Goal: Transaction & Acquisition: Book appointment/travel/reservation

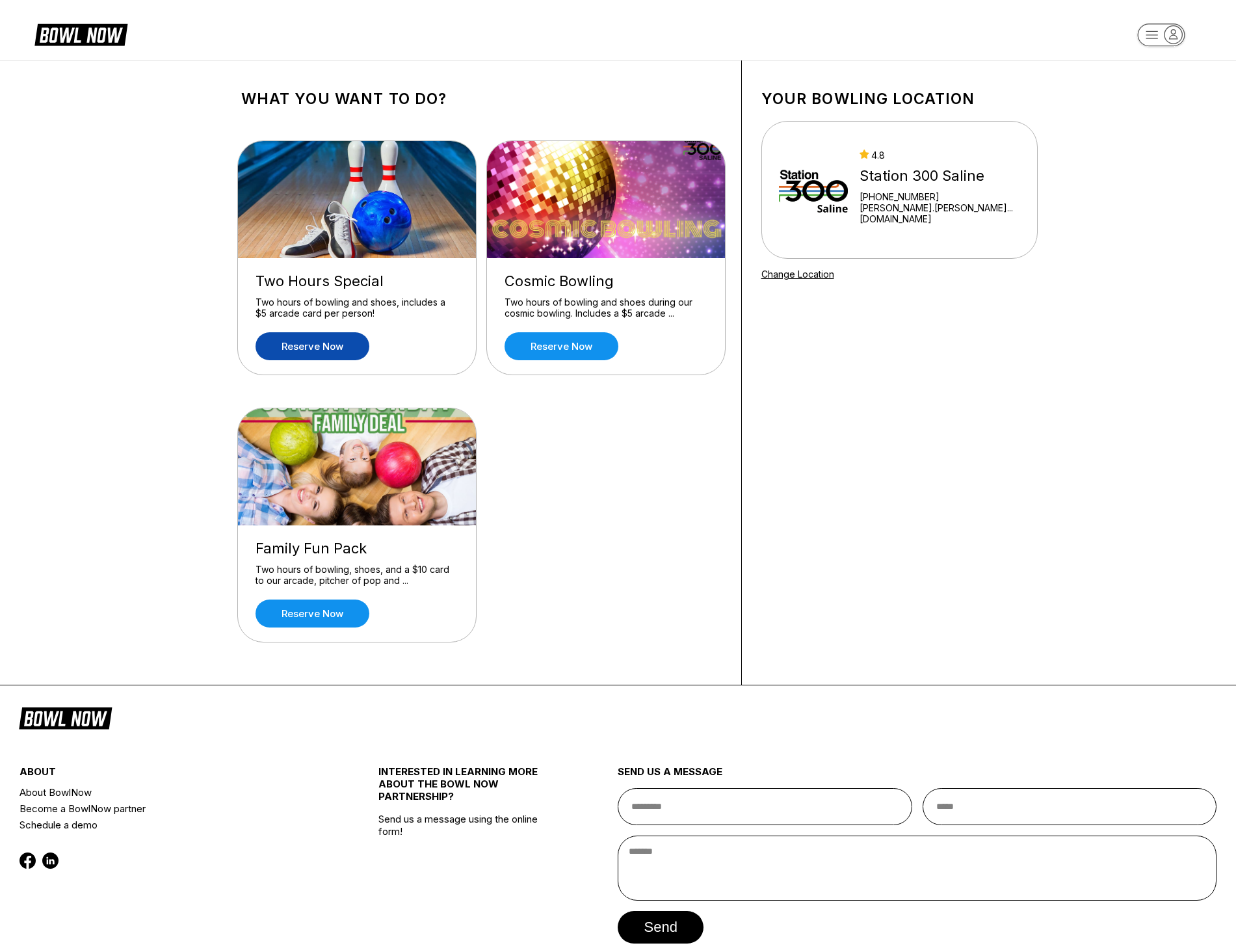
click at [330, 348] on link "Reserve now" at bounding box center [311, 346] width 113 height 28
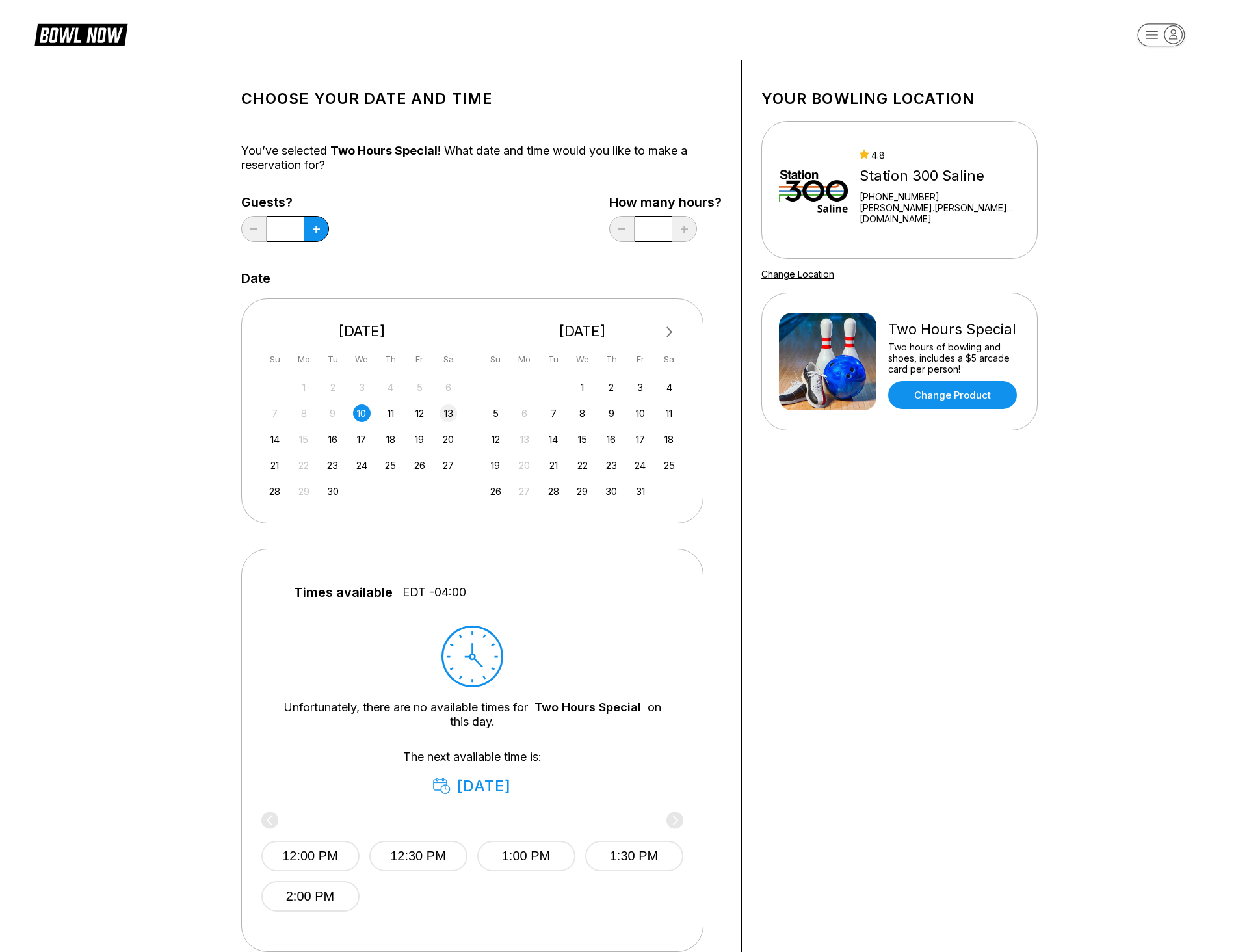
click at [448, 421] on div "13" at bounding box center [448, 413] width 18 height 18
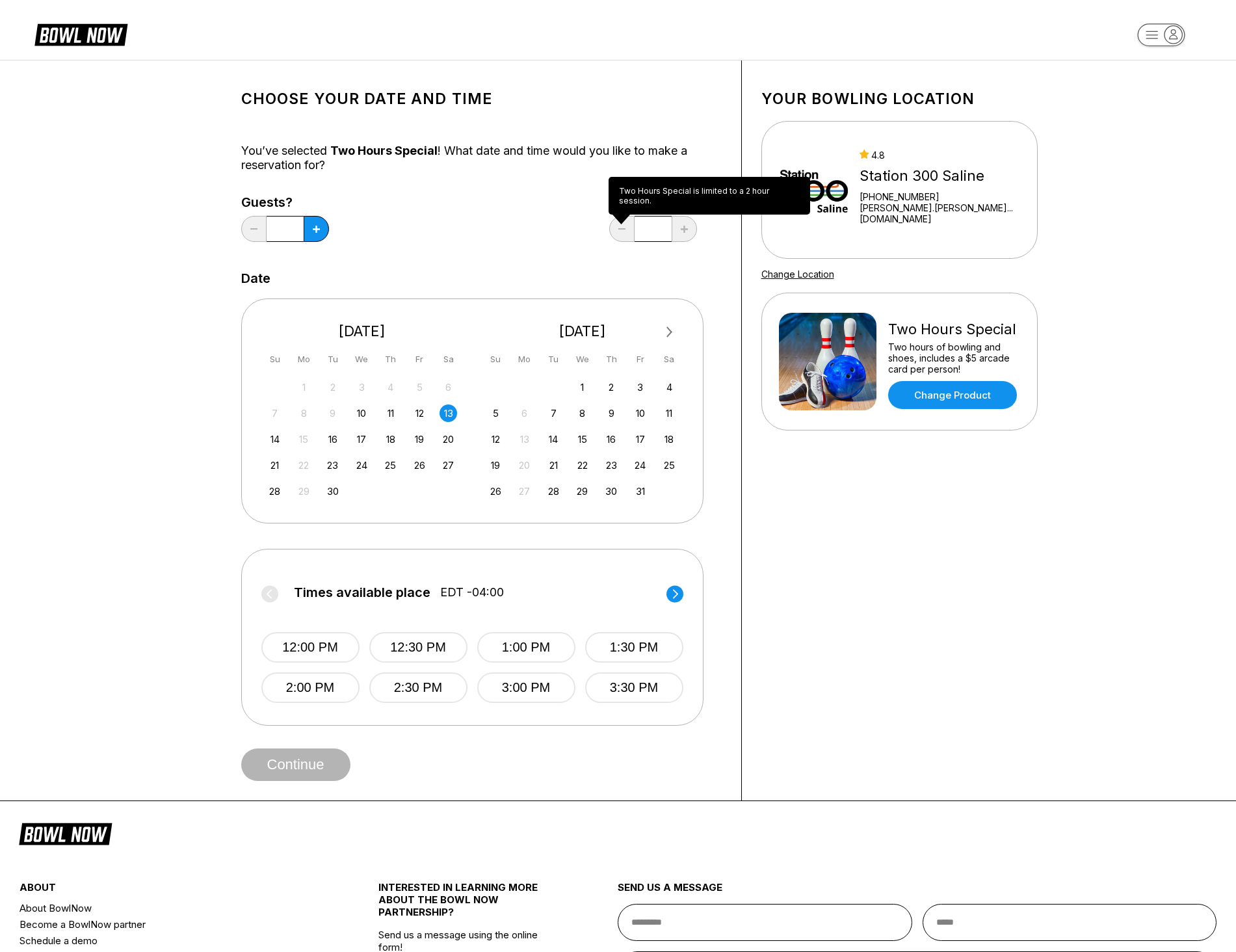
click at [635, 238] on input "*" at bounding box center [653, 229] width 37 height 26
click at [507, 638] on button "1:00 PM" at bounding box center [526, 646] width 99 height 31
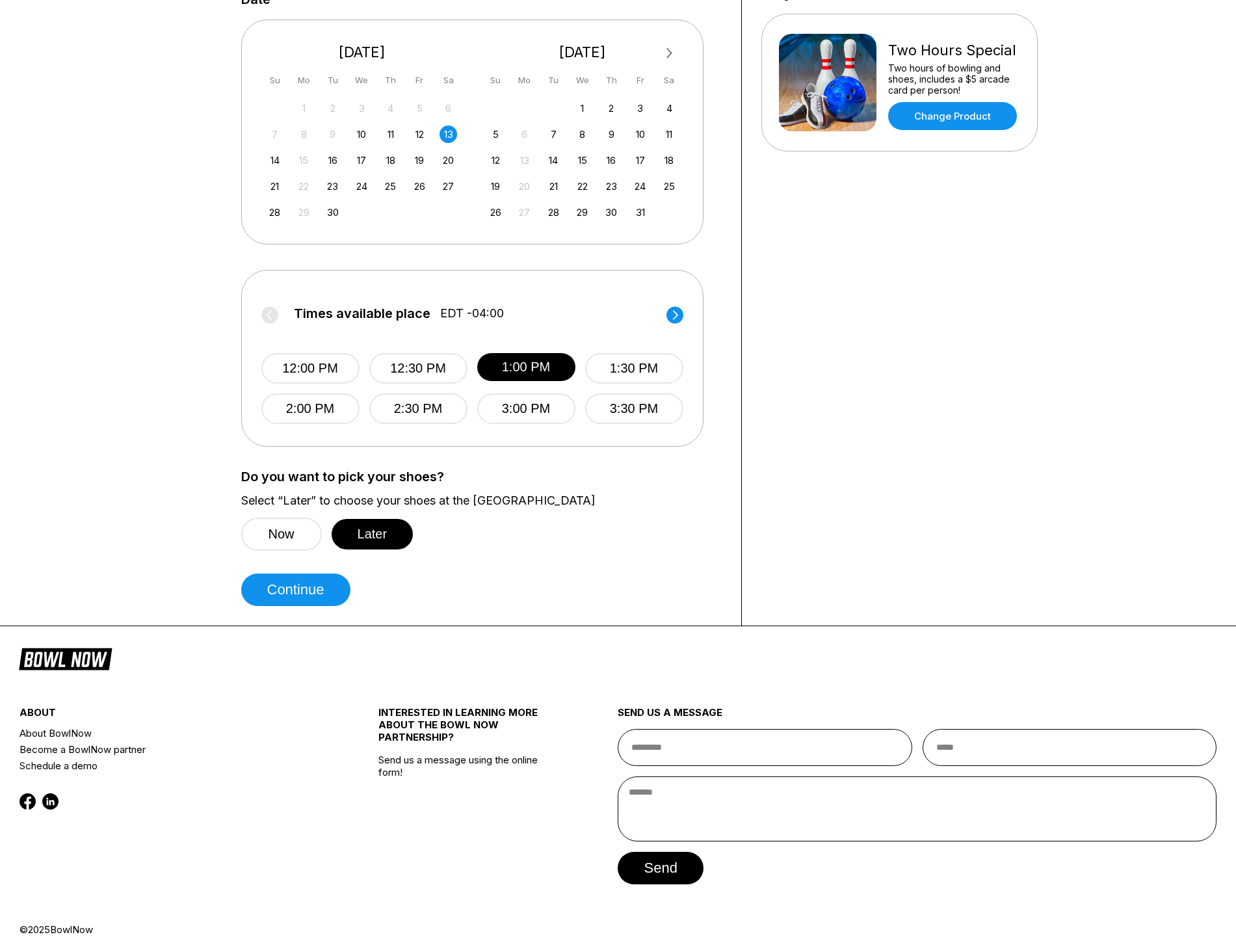
scroll to position [282, 0]
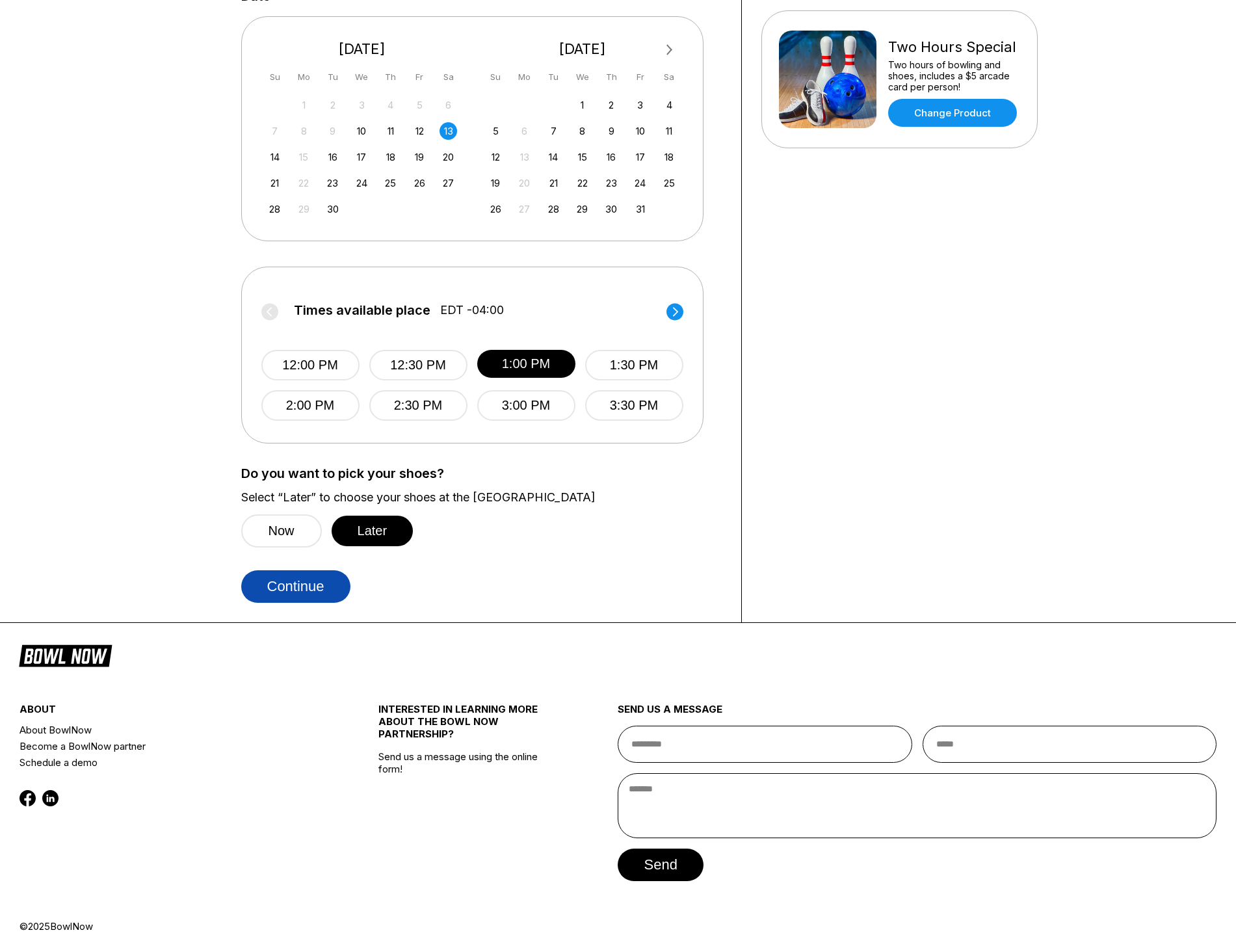
click at [325, 585] on button "Continue" at bounding box center [296, 586] width 109 height 33
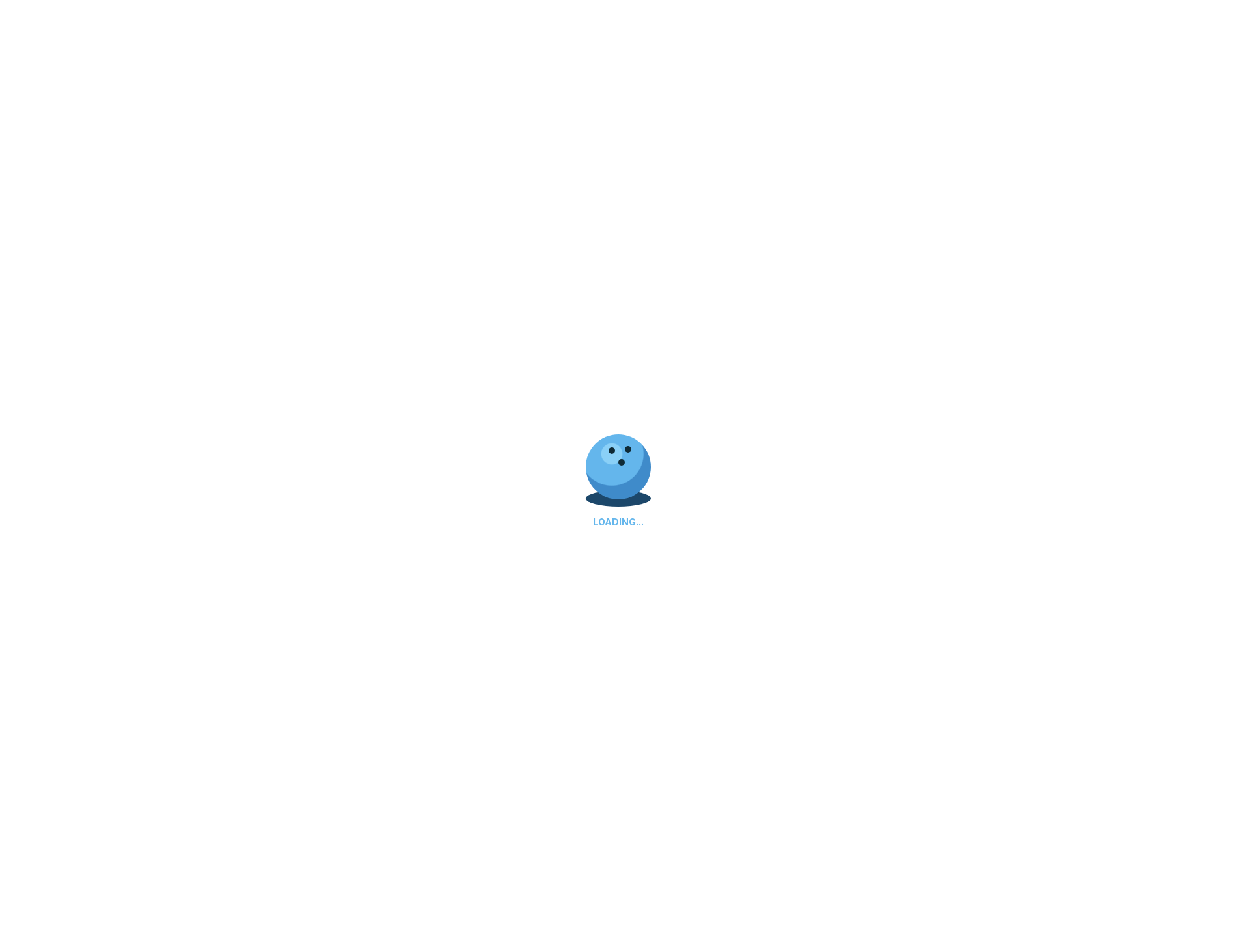
select select "**"
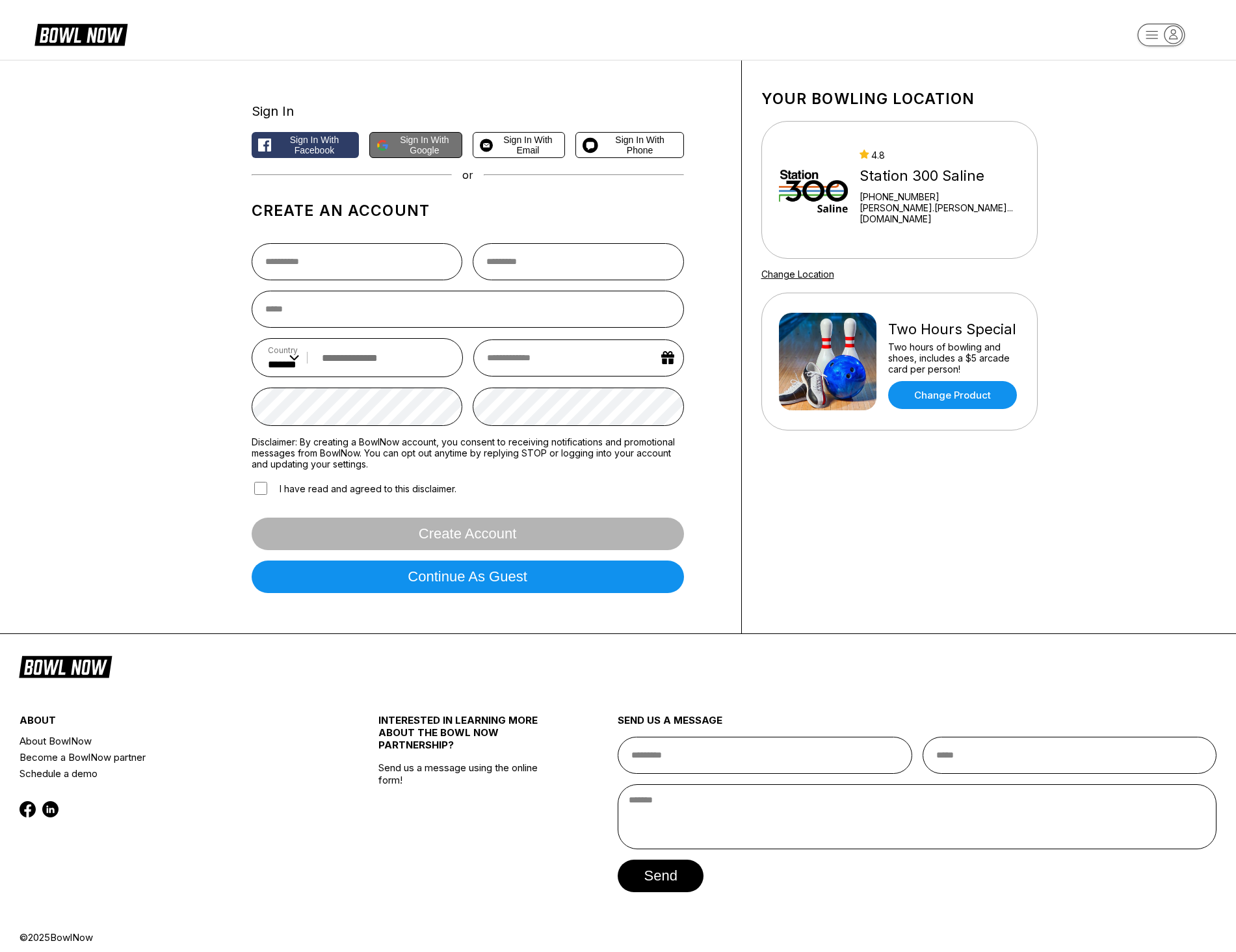
click at [431, 147] on span "Sign in with Google" at bounding box center [425, 145] width 61 height 21
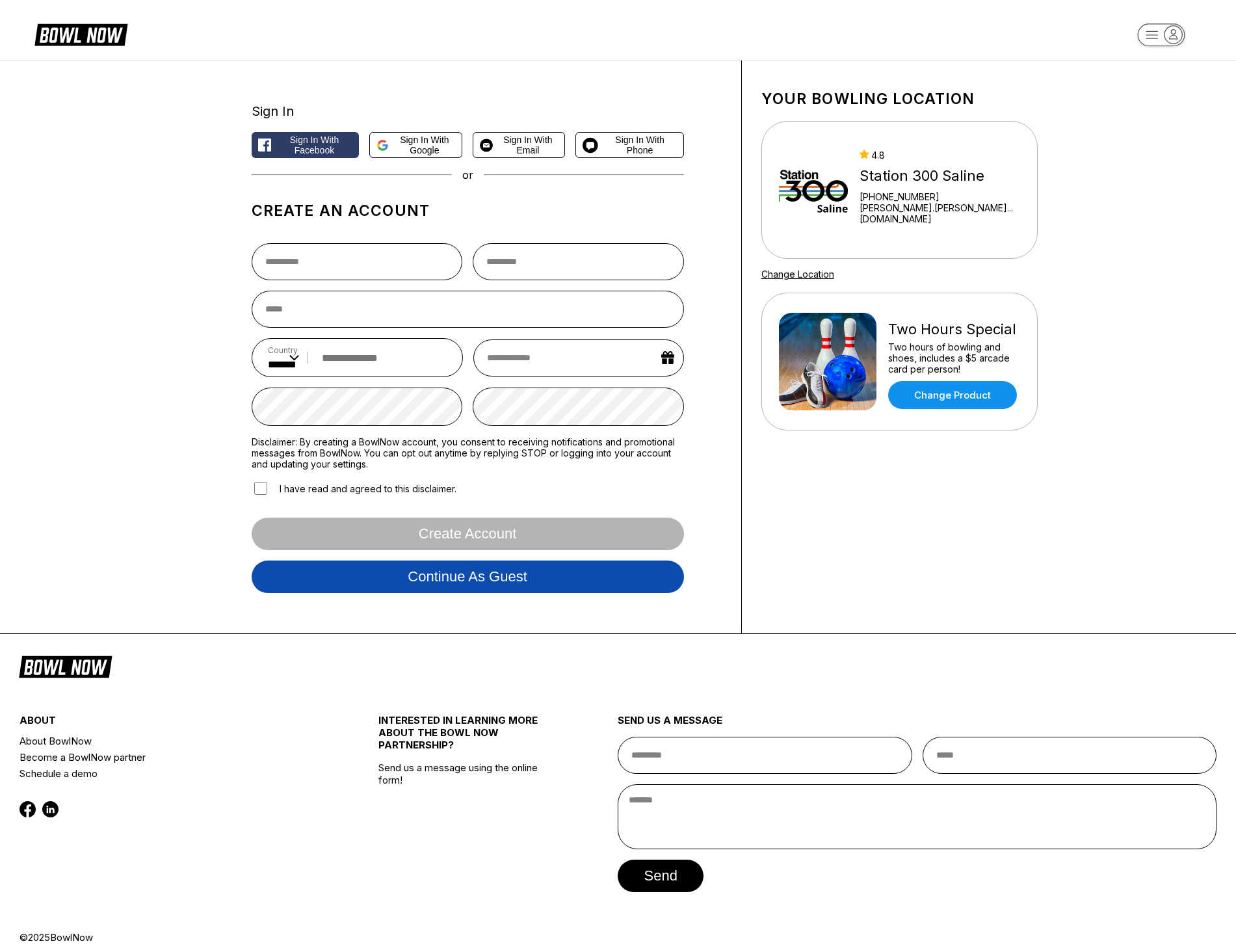
click at [487, 579] on button "Continue as guest" at bounding box center [467, 577] width 433 height 33
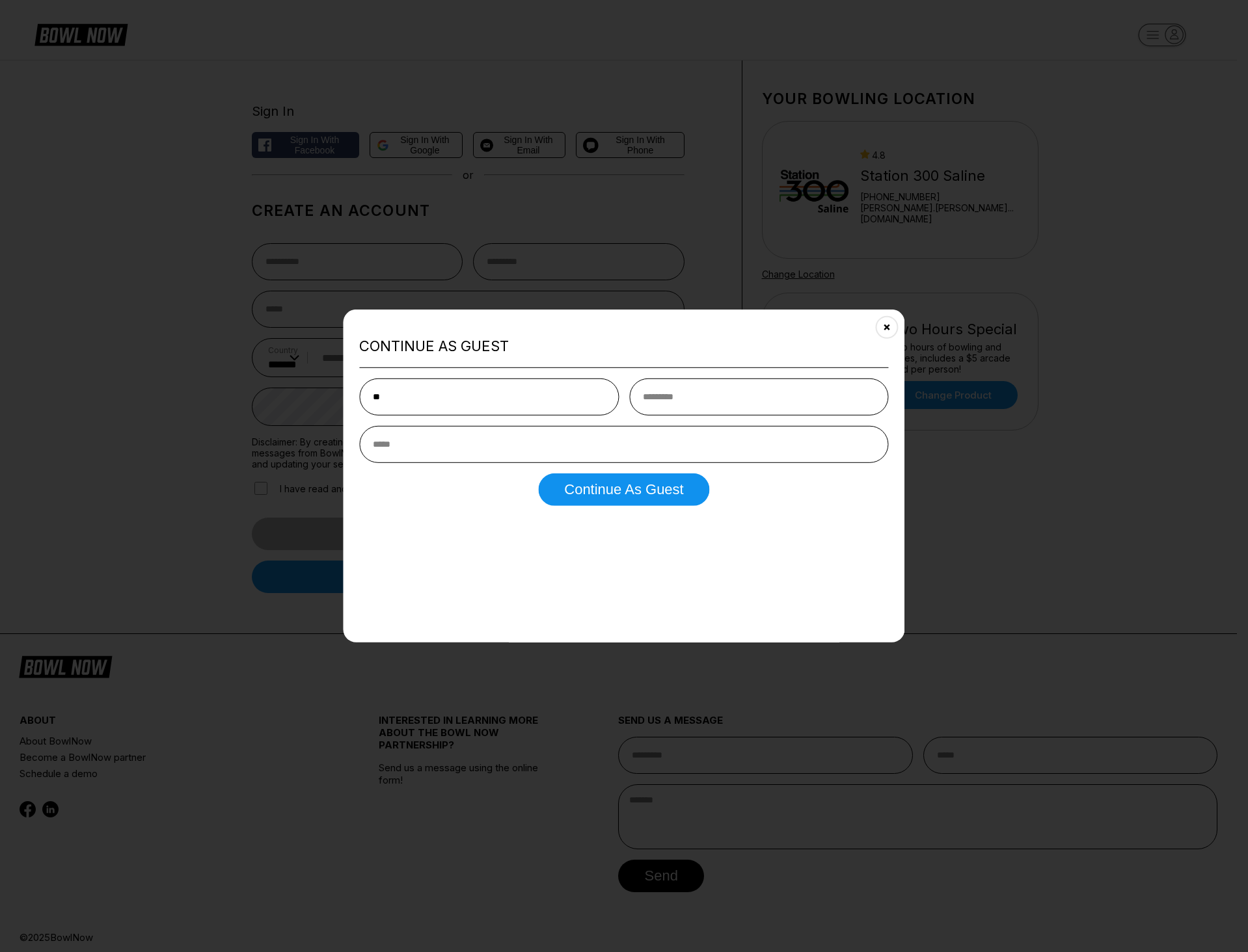
type input "**"
type input "*"
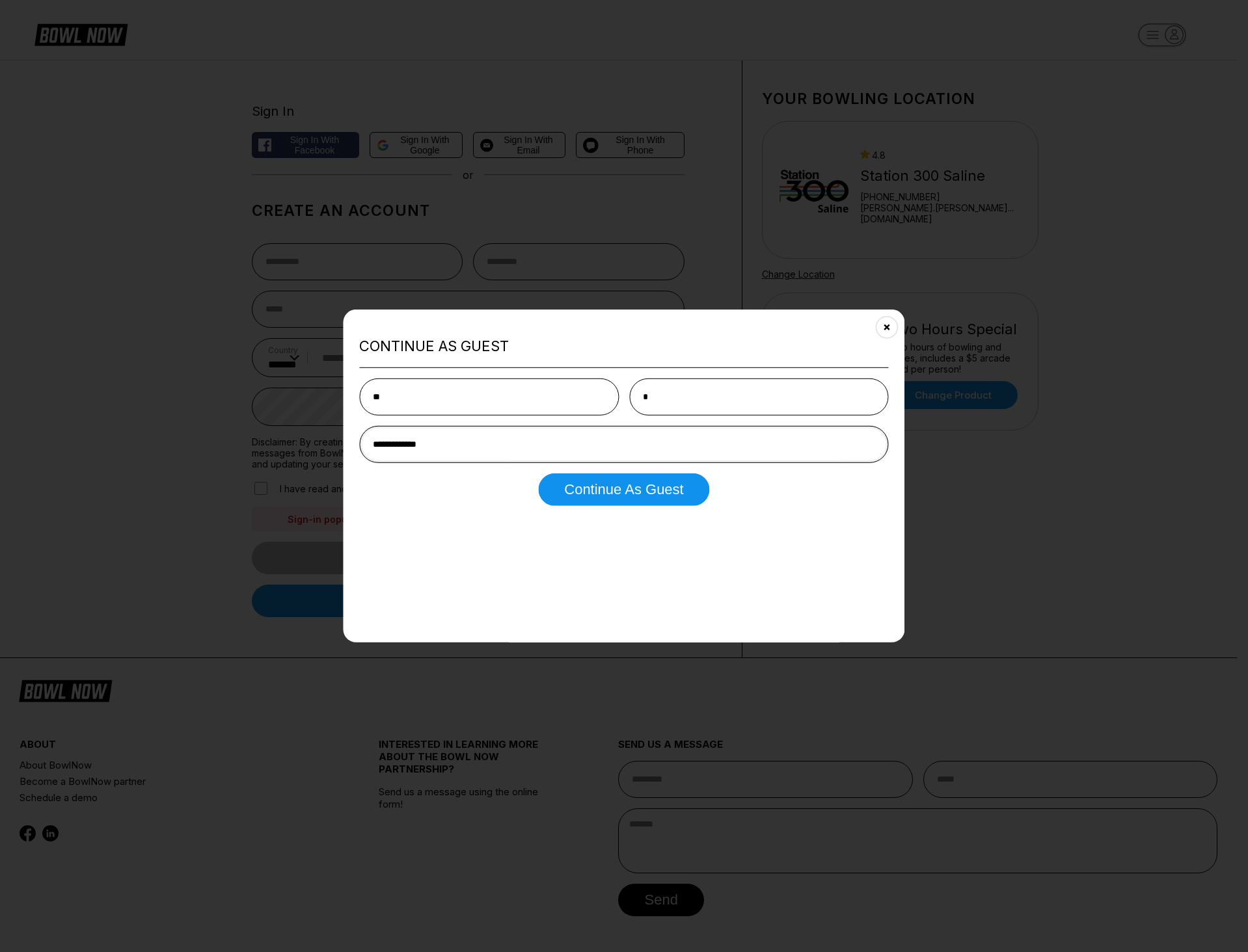
type input "**********"
click at [538, 473] on button "Continue as Guest" at bounding box center [624, 489] width 172 height 33
select select "**"
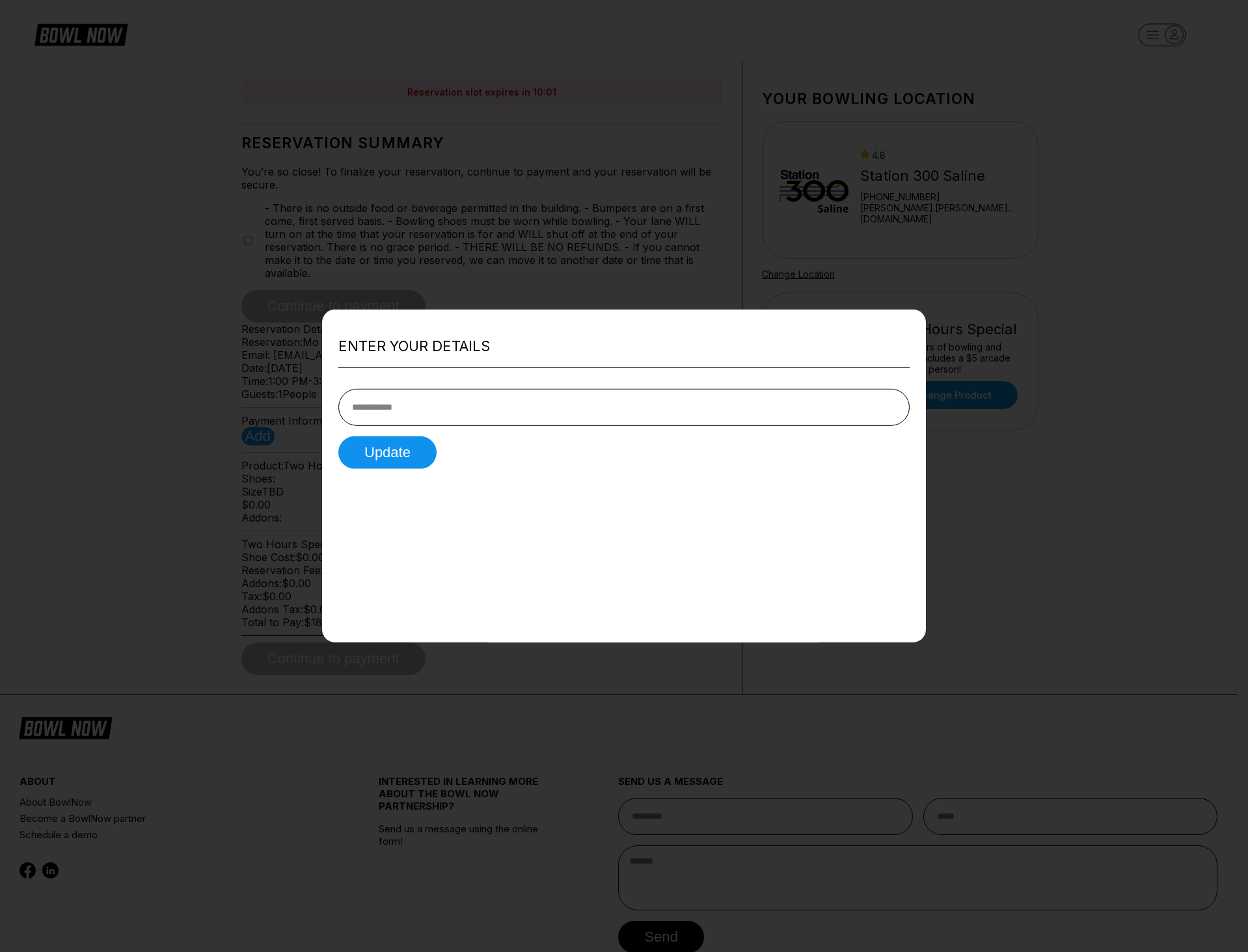
click at [923, 353] on div "Enter your details Update" at bounding box center [624, 476] width 603 height 333
click at [551, 416] on input "tel" at bounding box center [623, 407] width 571 height 37
type input "**********"
click at [338, 436] on button "Update" at bounding box center [387, 451] width 99 height 33
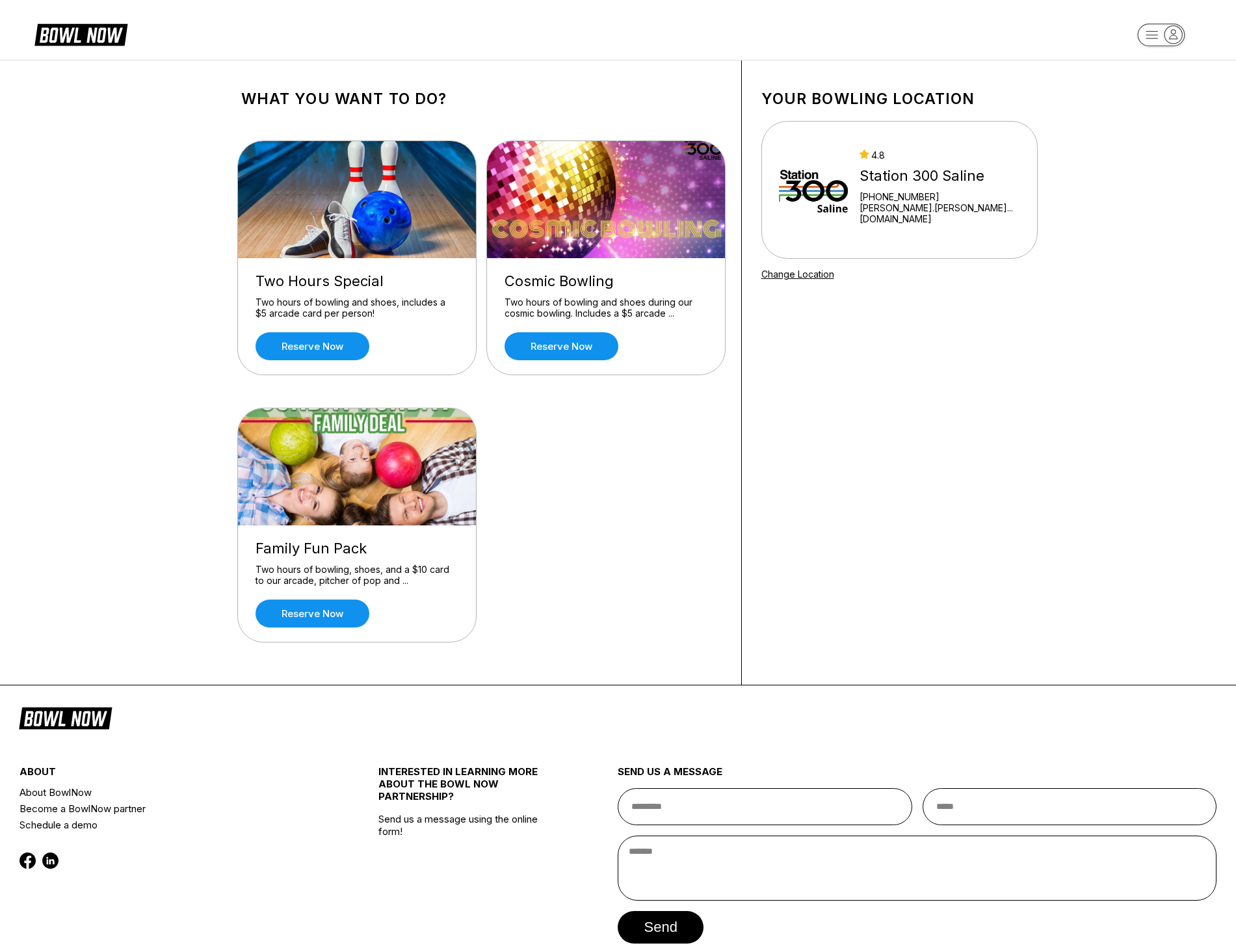
click at [595, 447] on div "Two Hours Special Two hours of bowling and shoes, includes a $5 arcade card per…" at bounding box center [482, 393] width 481 height 544
click at [346, 341] on link "Reserve now" at bounding box center [311, 346] width 113 height 28
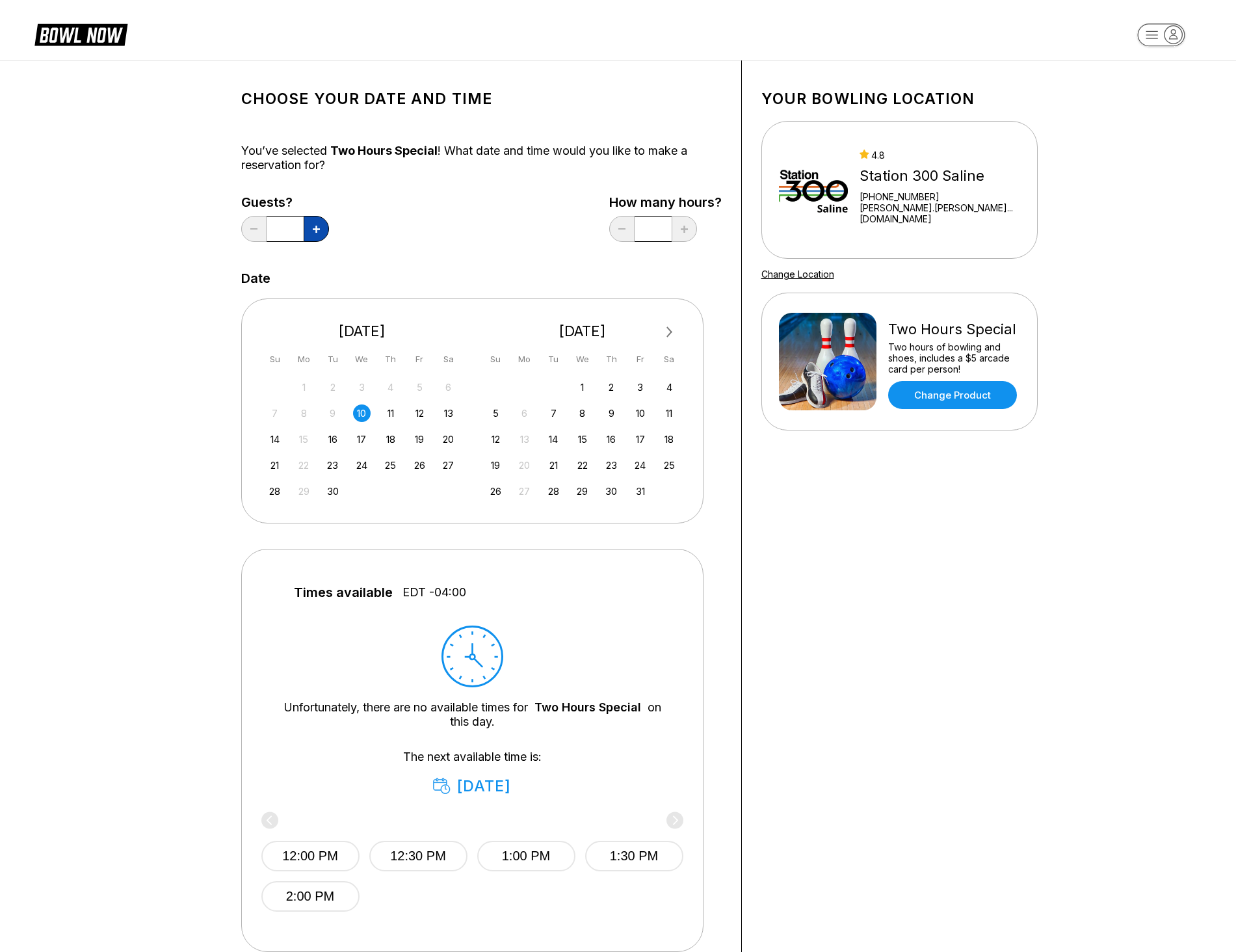
click at [307, 222] on button at bounding box center [316, 229] width 26 height 26
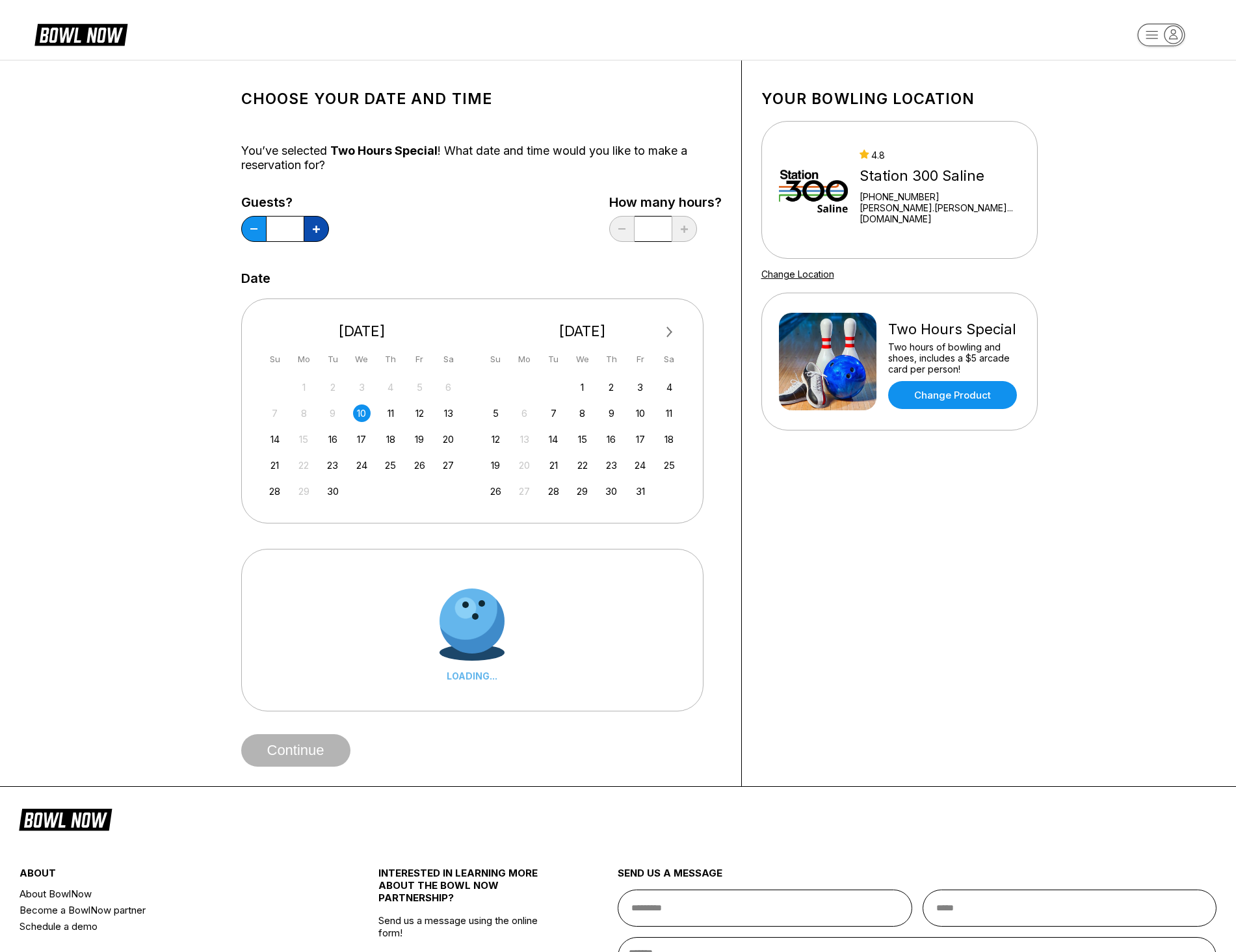
click at [309, 223] on button at bounding box center [316, 229] width 26 height 26
click at [310, 224] on button at bounding box center [316, 229] width 26 height 26
click at [311, 224] on button at bounding box center [316, 229] width 26 height 26
click at [318, 228] on icon at bounding box center [315, 229] width 7 height 7
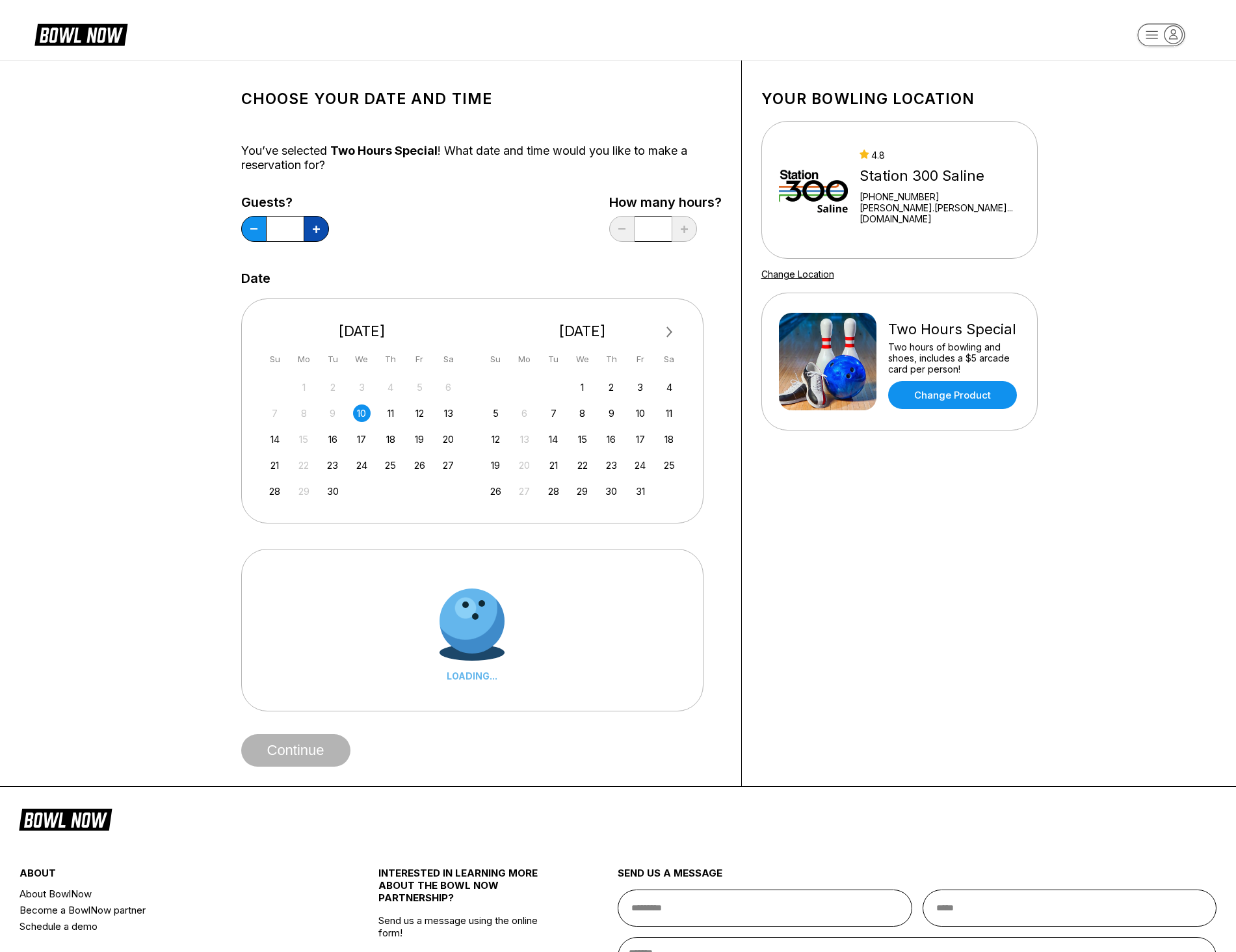
click at [316, 228] on icon at bounding box center [315, 229] width 7 height 7
type input "**"
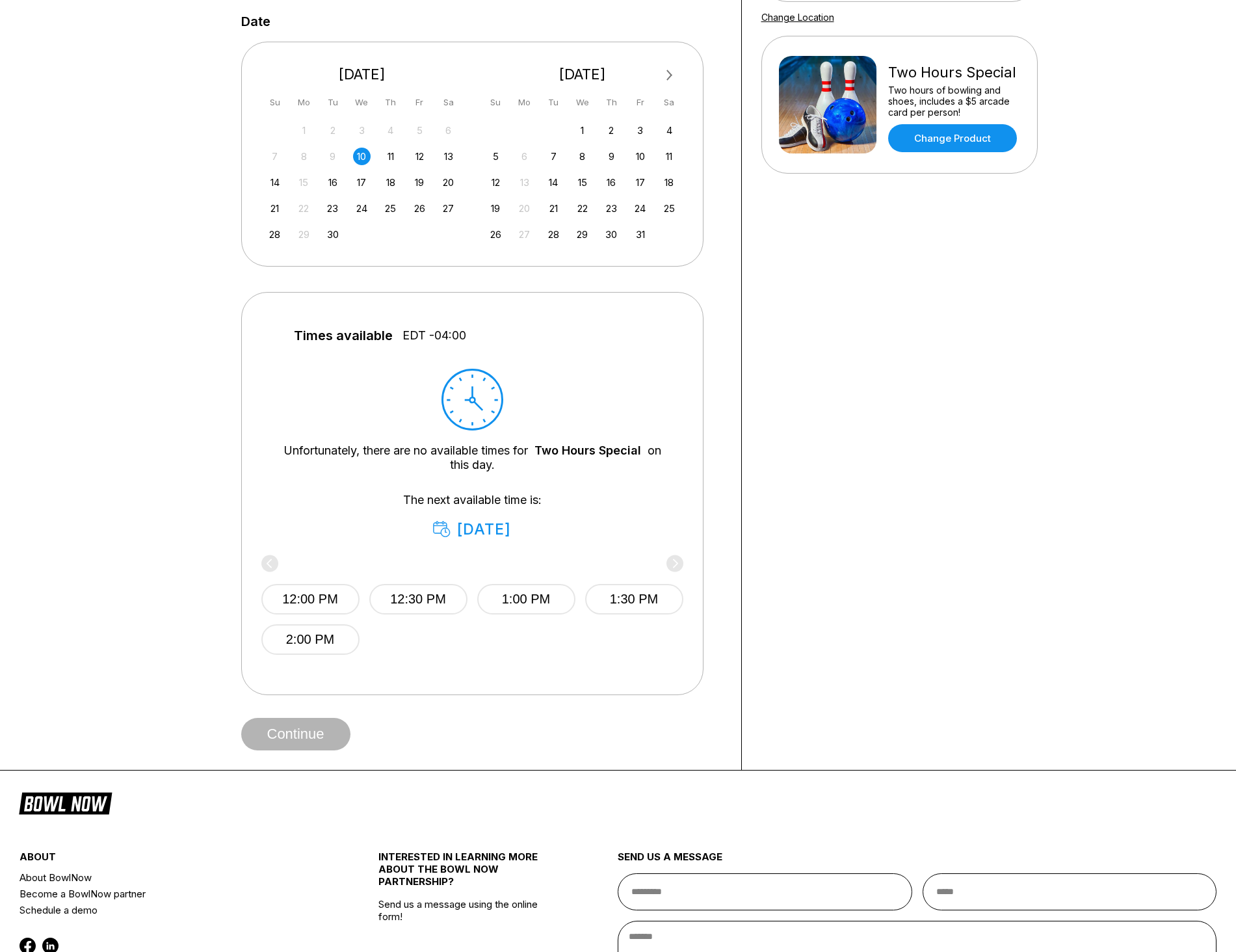
scroll to position [260, 0]
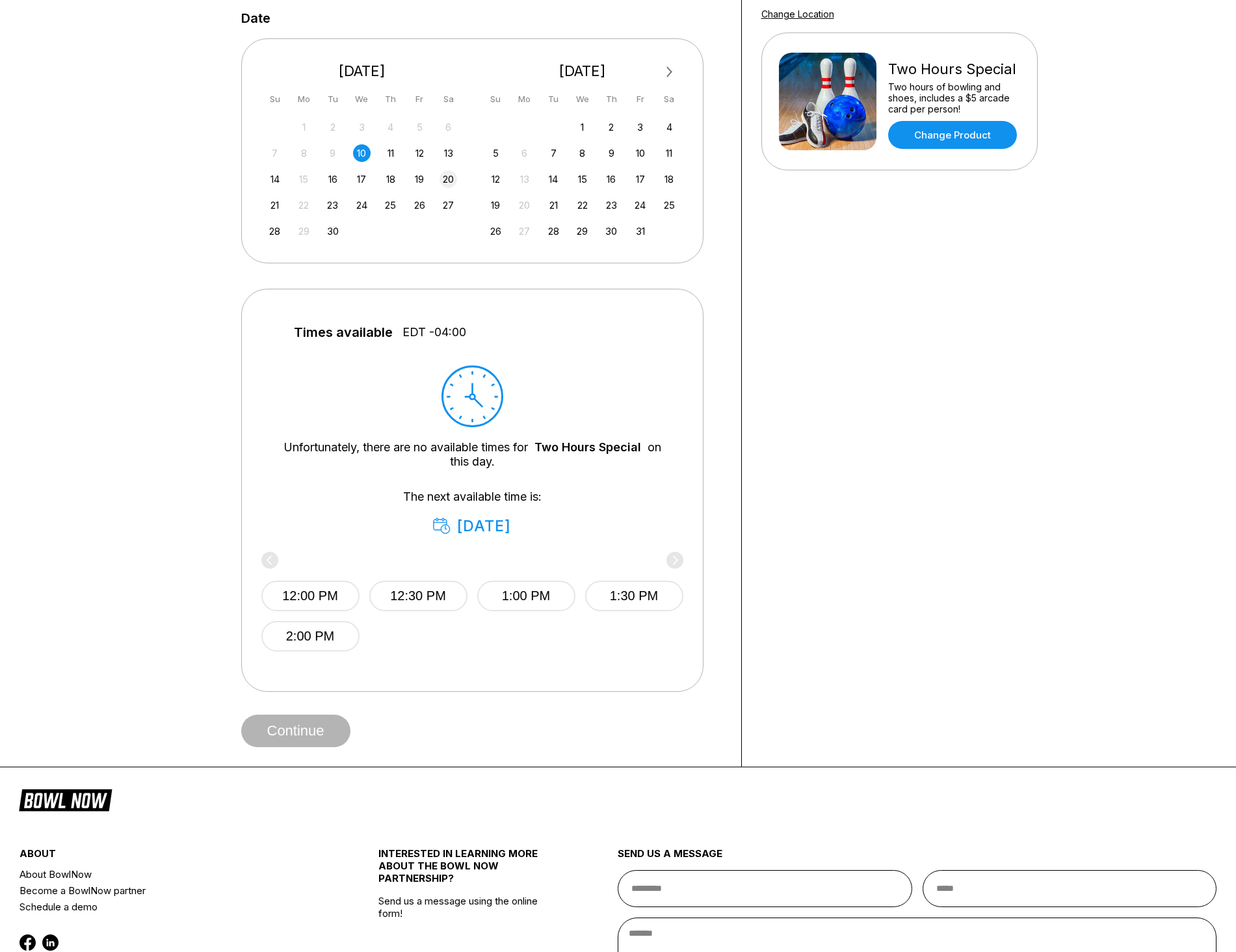
click at [441, 181] on div "20" at bounding box center [448, 179] width 18 height 18
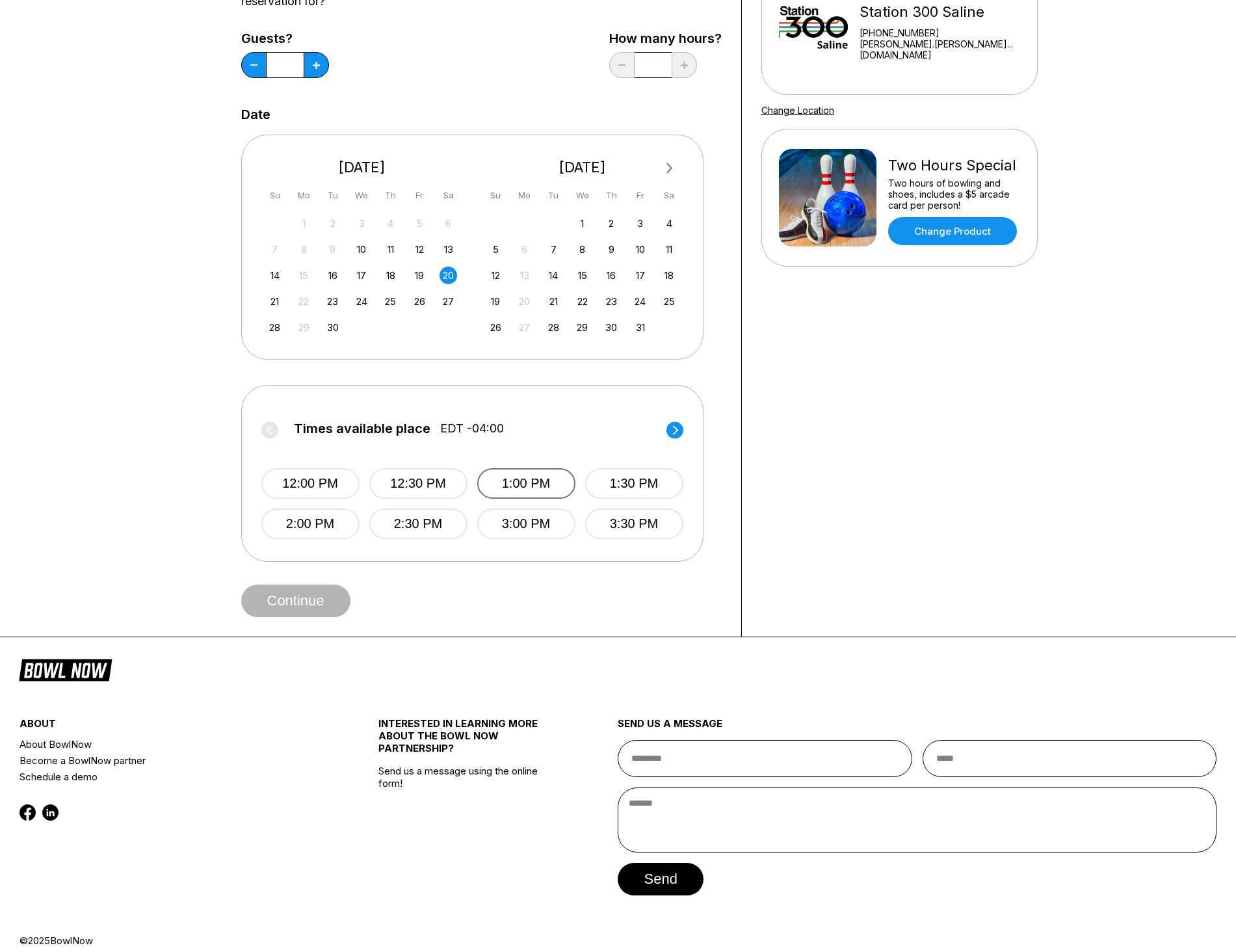
click at [525, 479] on button "1:00 PM" at bounding box center [526, 483] width 99 height 31
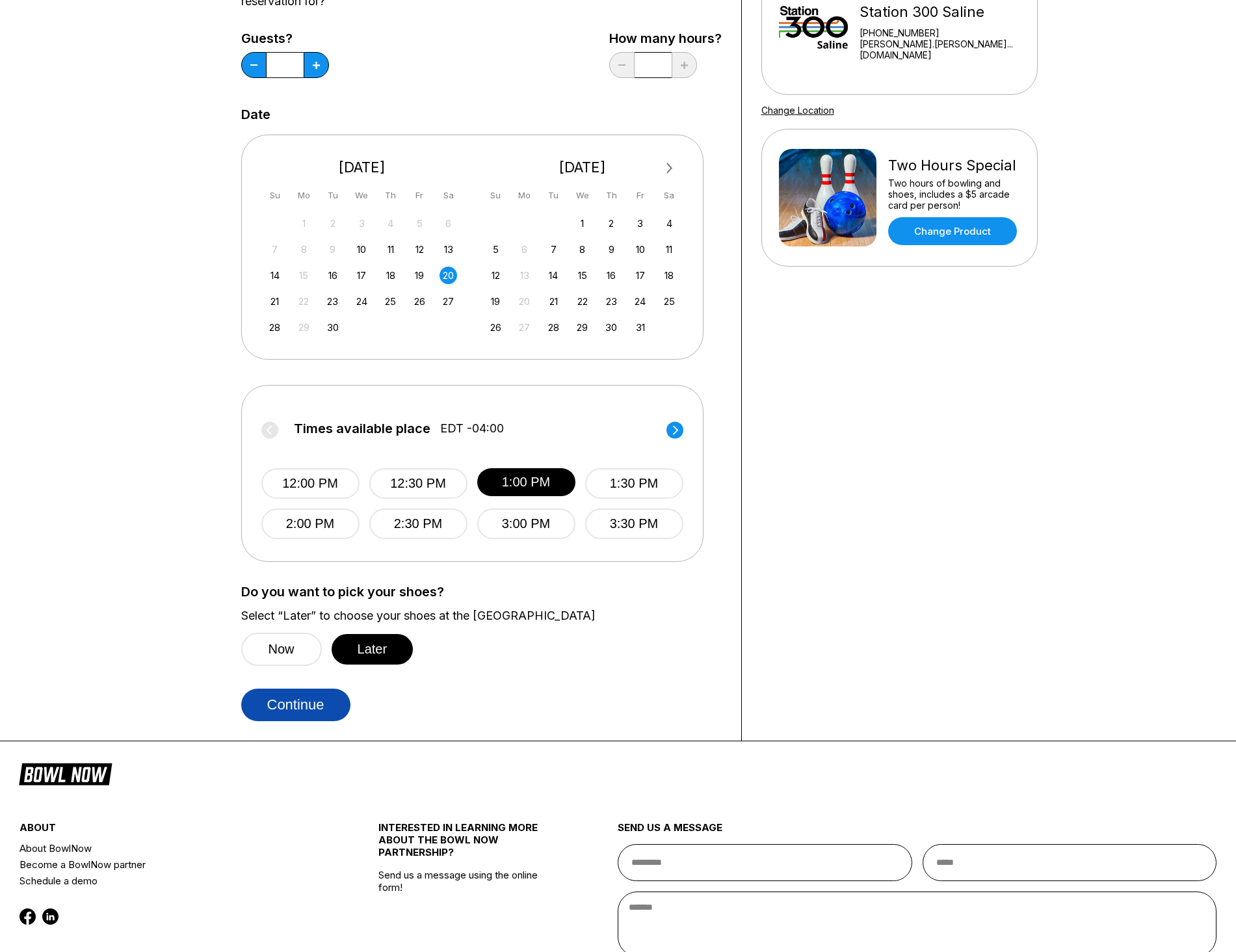
click at [316, 701] on button "Continue" at bounding box center [296, 705] width 109 height 33
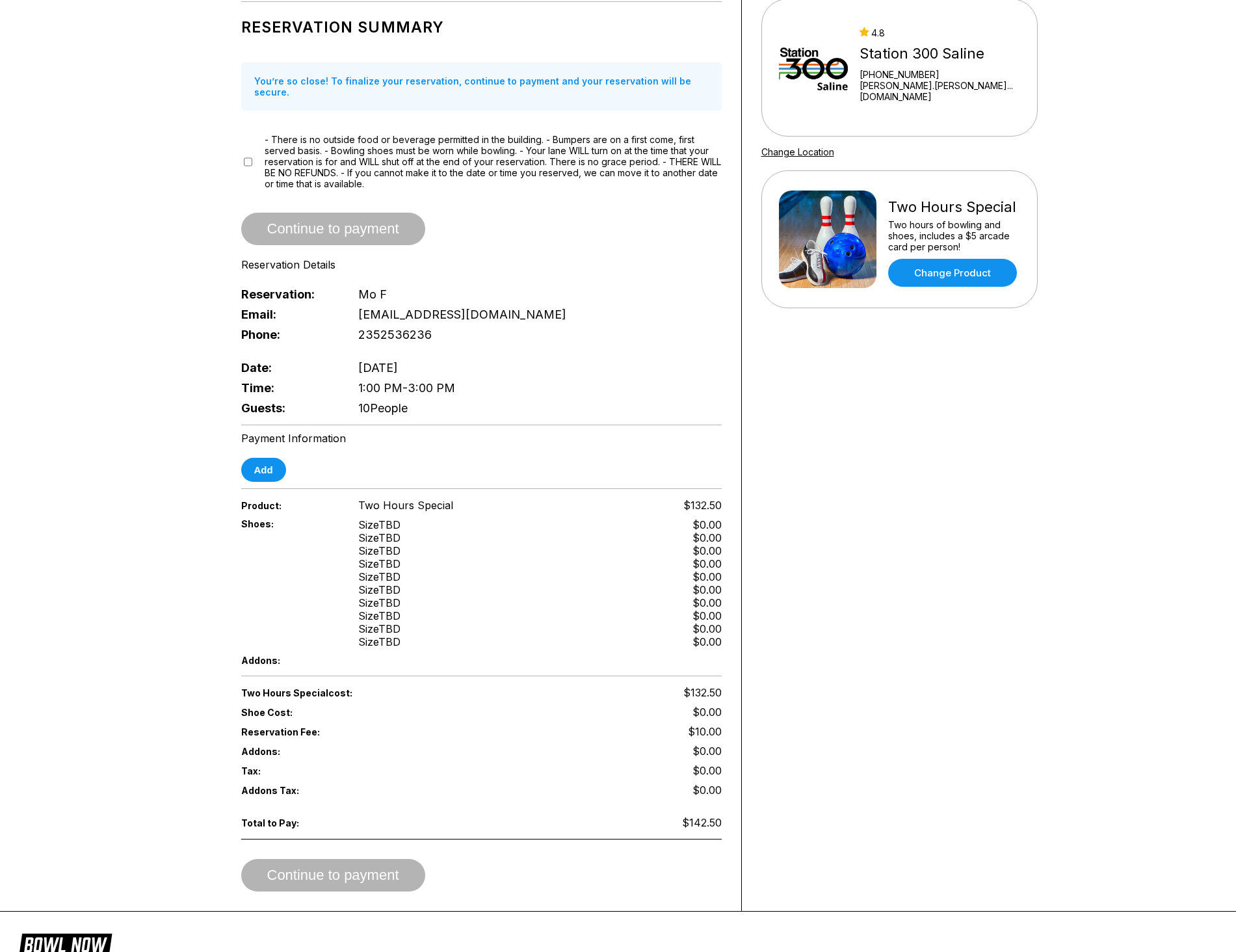
scroll to position [195, 0]
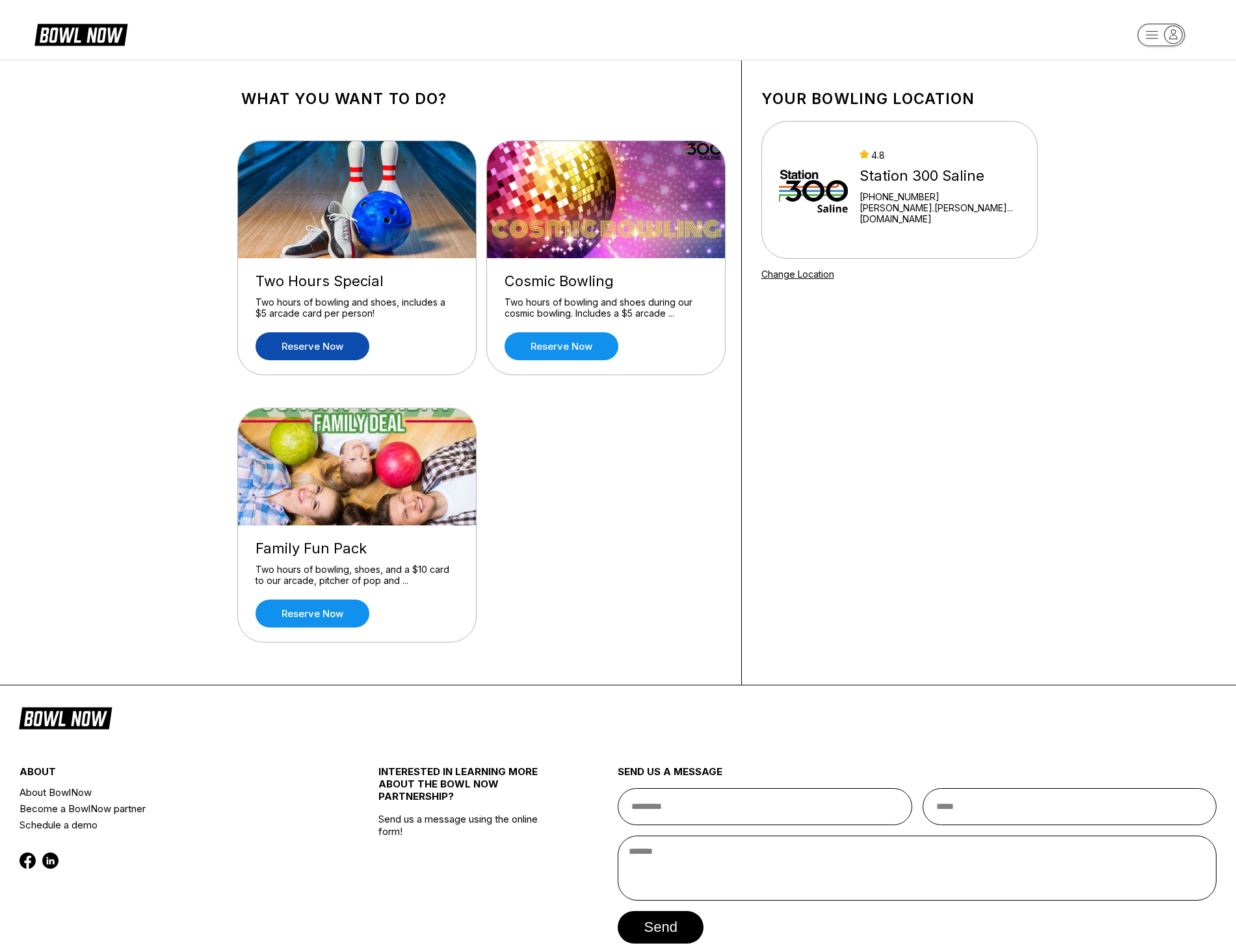
click at [336, 339] on link "Reserve now" at bounding box center [311, 346] width 113 height 28
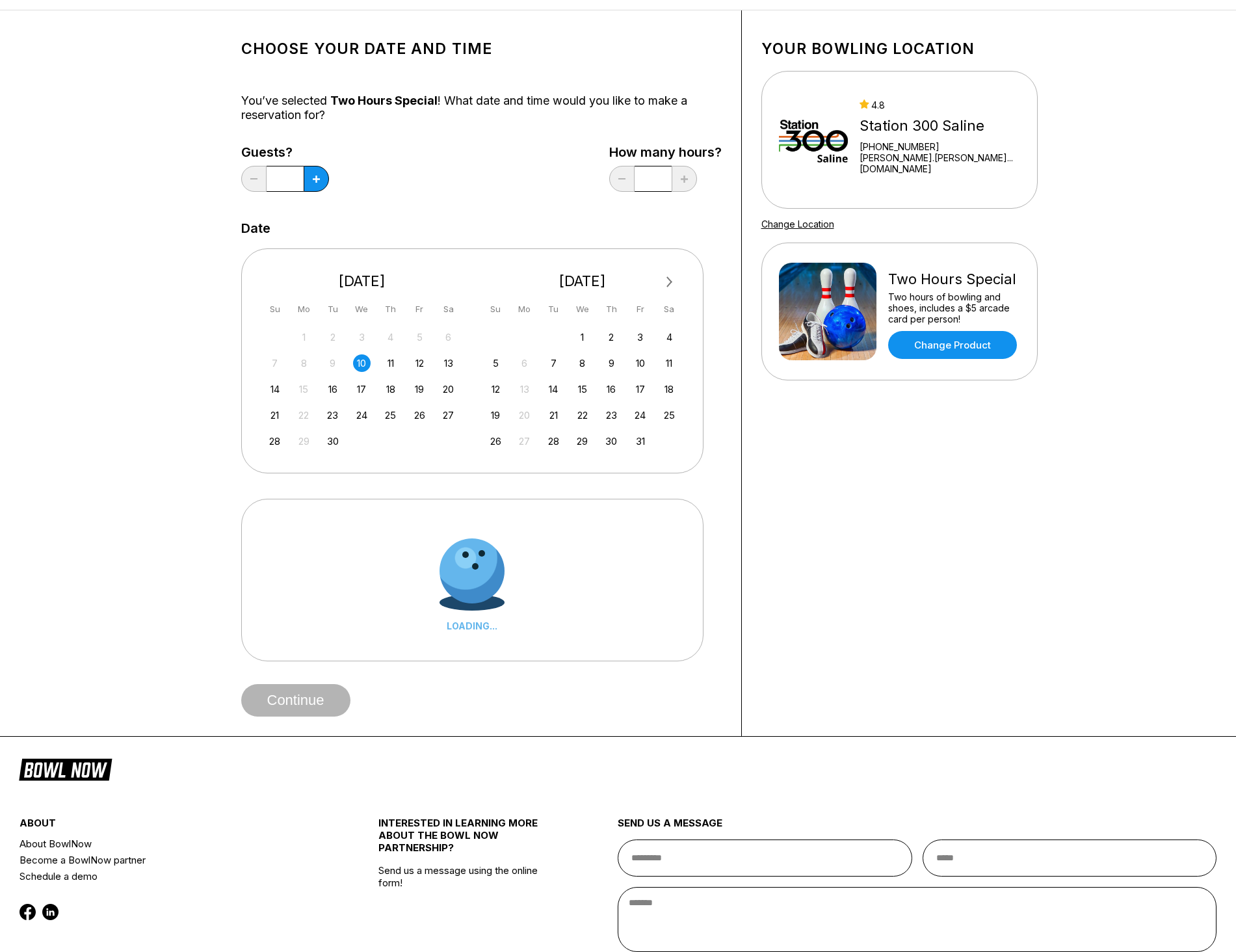
scroll to position [34, 0]
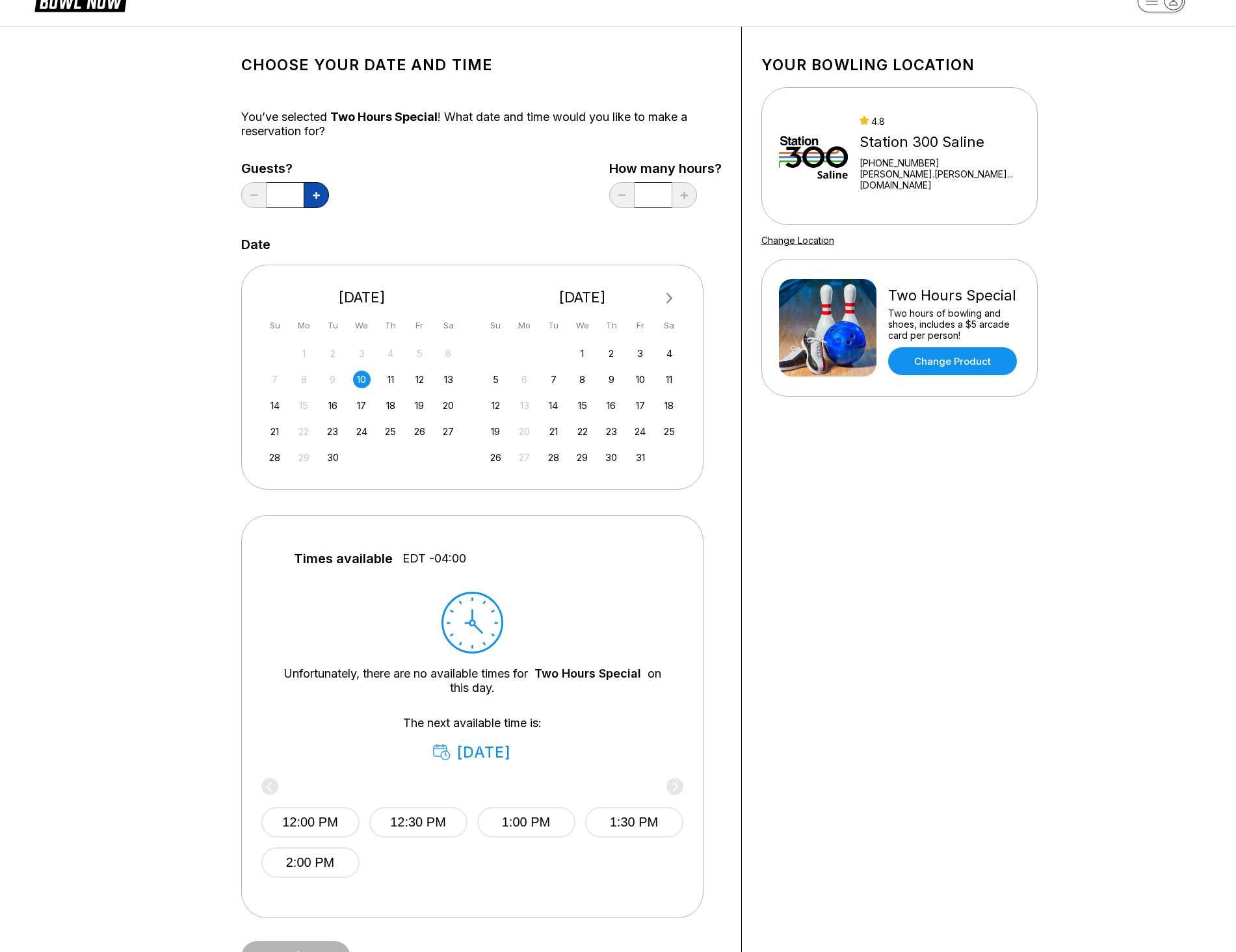
click at [325, 196] on button at bounding box center [316, 195] width 26 height 26
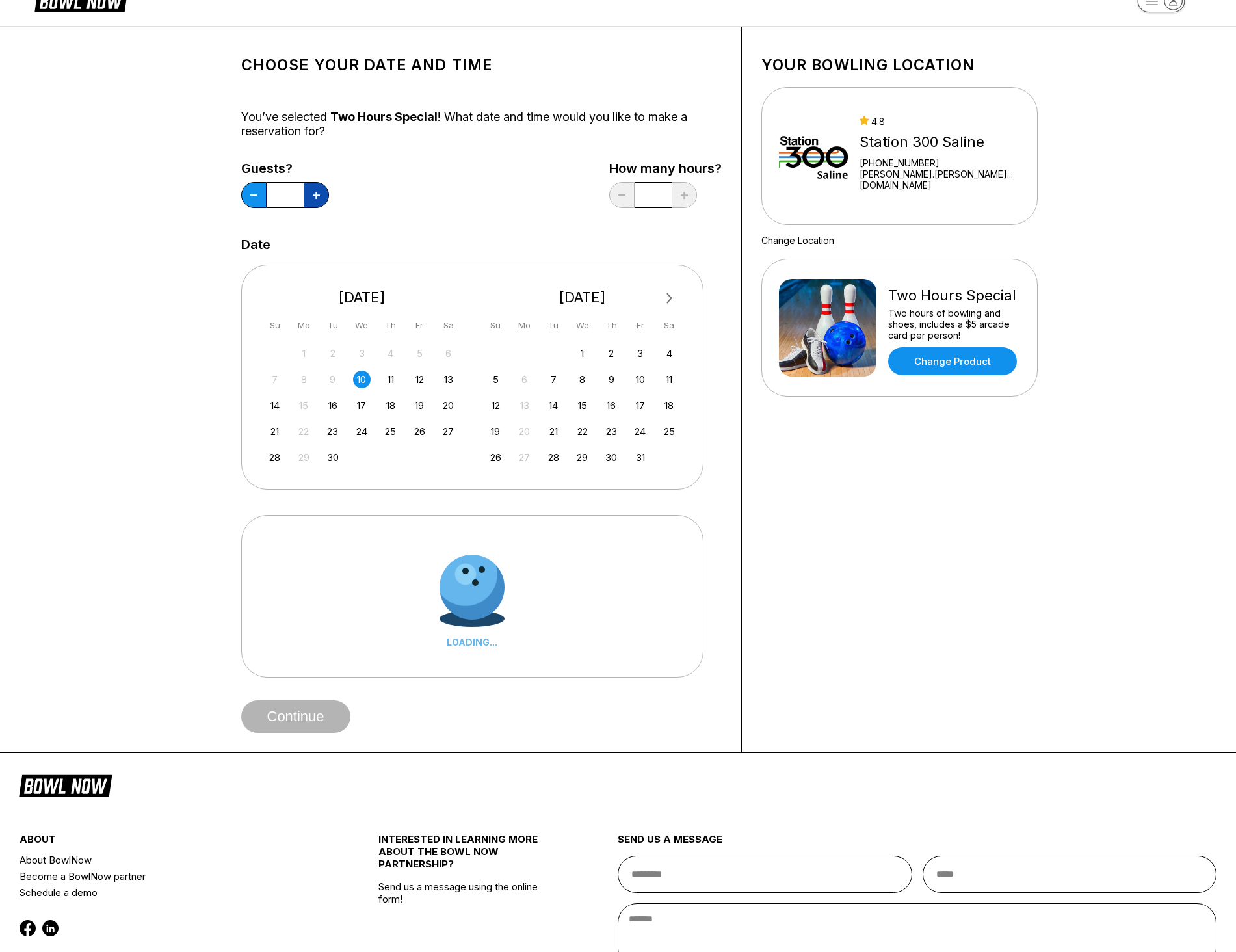
click at [325, 196] on button at bounding box center [316, 195] width 26 height 26
click at [324, 196] on button at bounding box center [316, 195] width 26 height 26
click at [322, 196] on button at bounding box center [316, 195] width 26 height 26
click at [322, 195] on button at bounding box center [316, 195] width 26 height 26
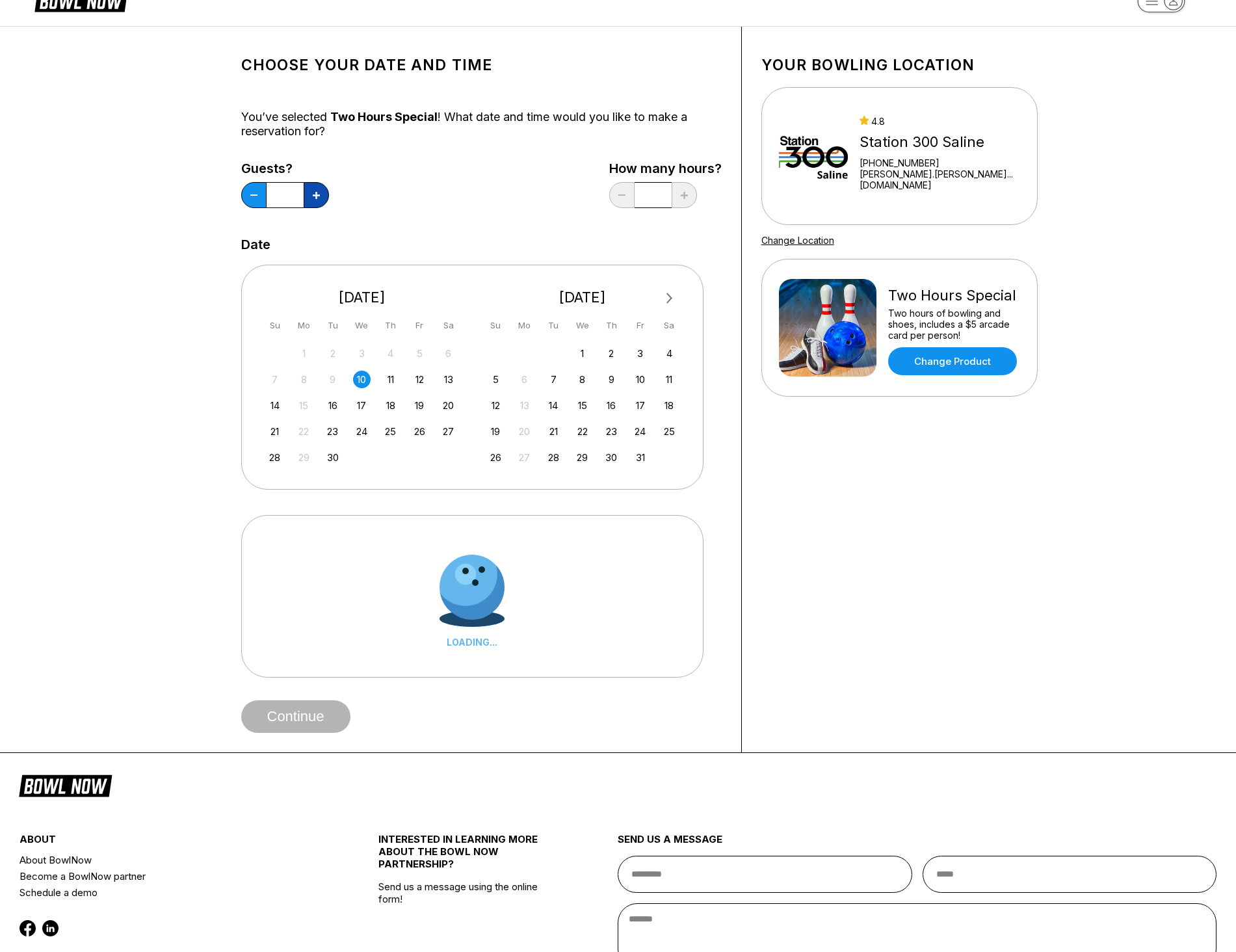
click at [322, 195] on button at bounding box center [316, 195] width 26 height 26
click at [321, 196] on button at bounding box center [316, 195] width 26 height 26
type input "**"
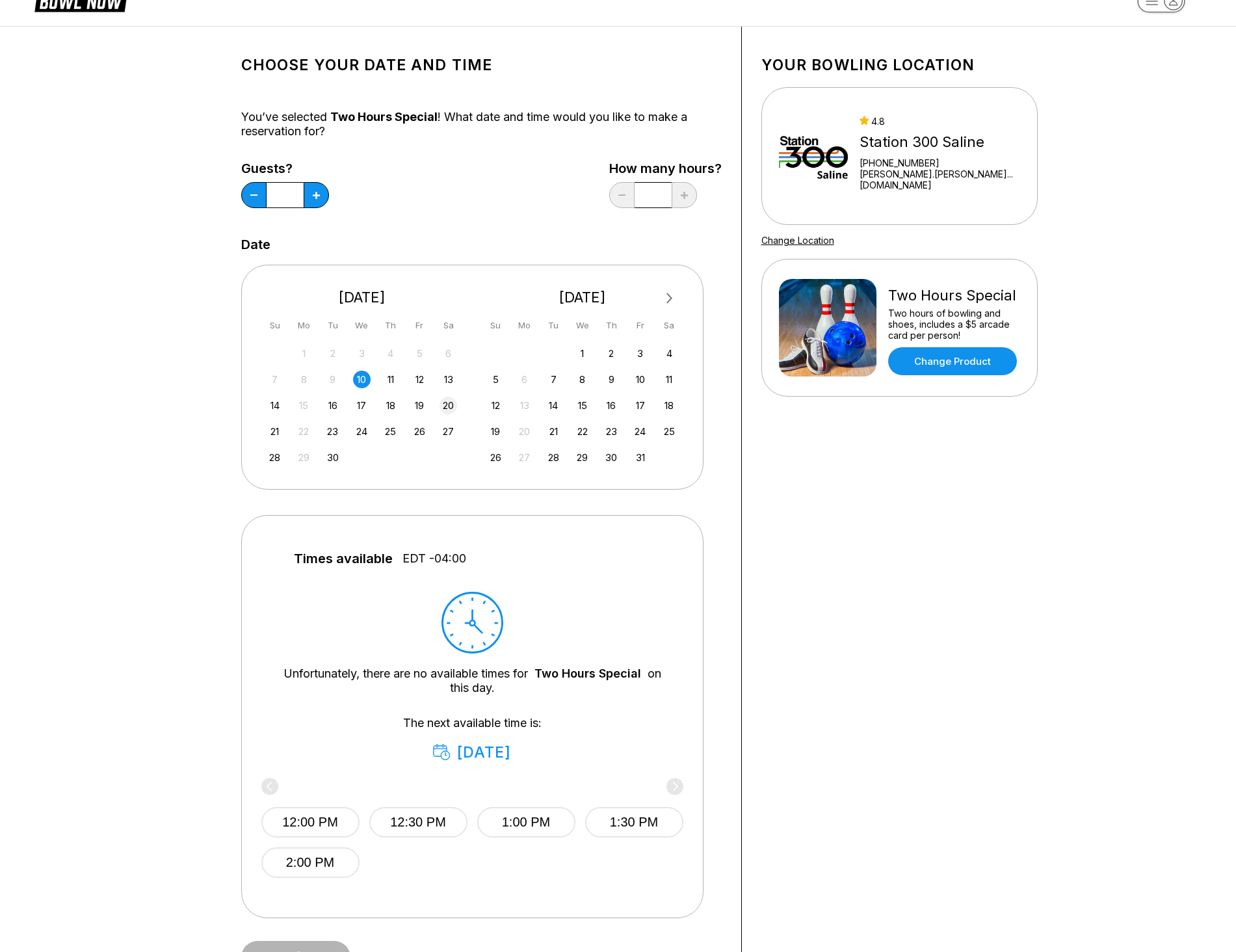
click at [450, 404] on div "20" at bounding box center [448, 406] width 18 height 18
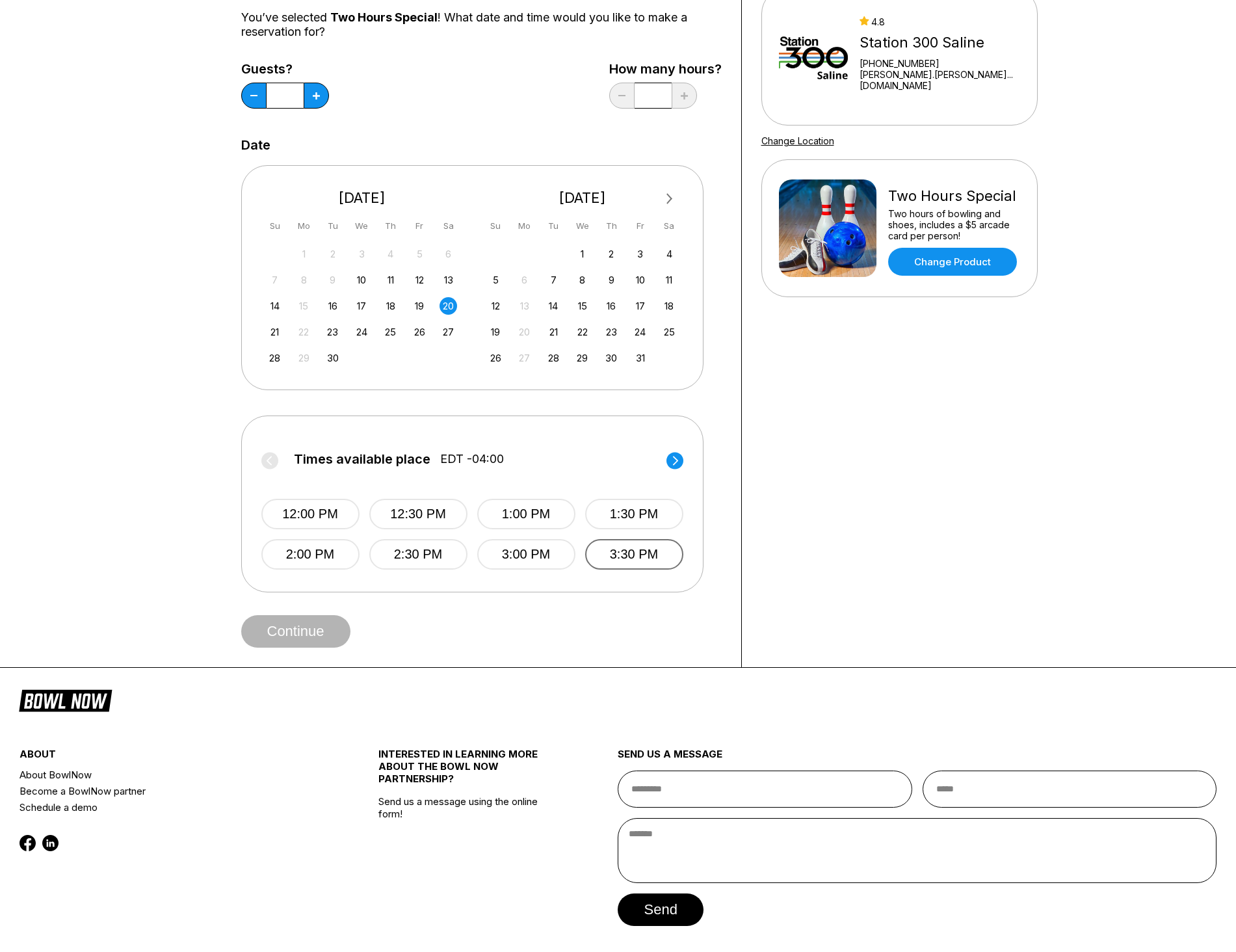
scroll to position [164, 0]
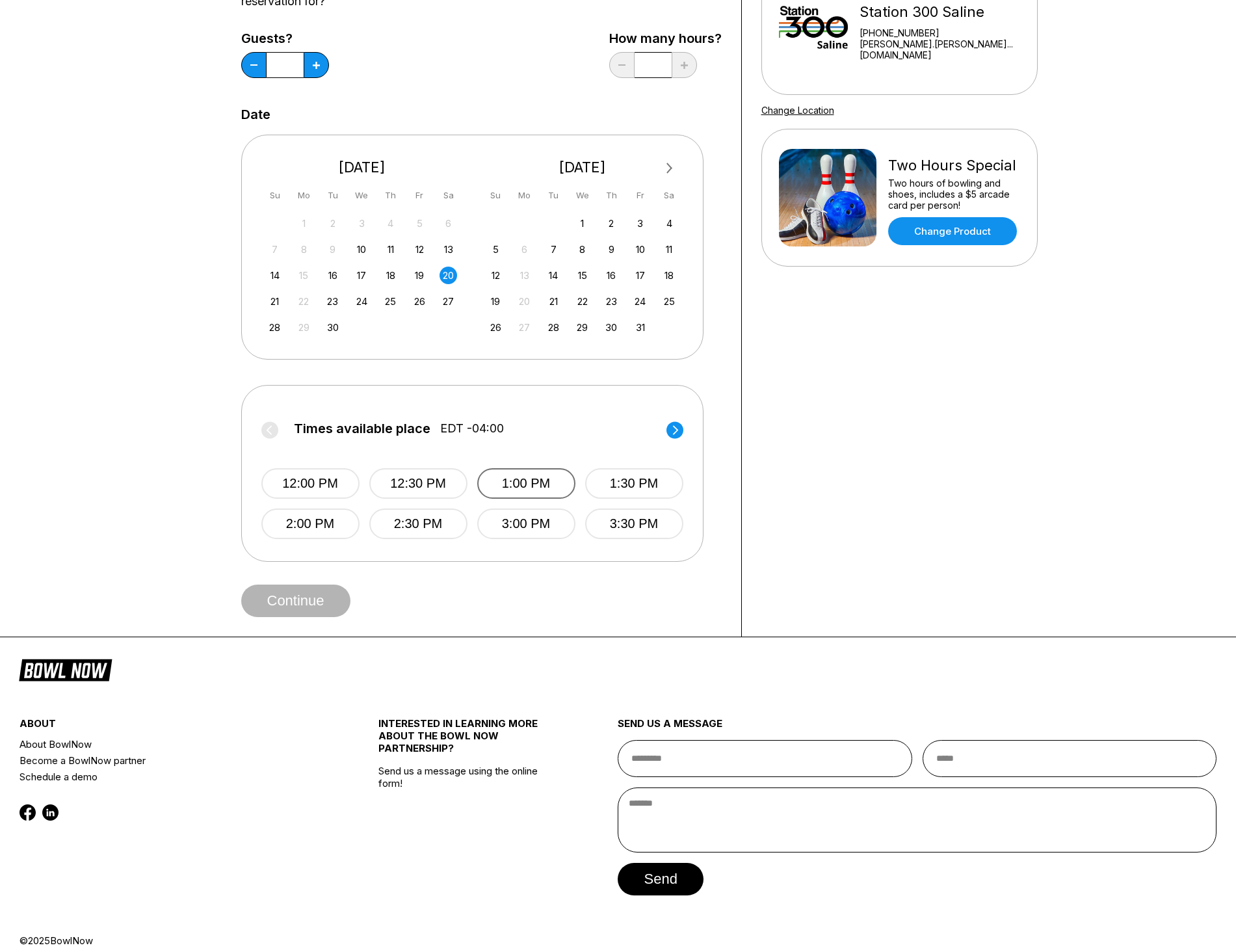
click at [523, 477] on button "1:00 PM" at bounding box center [526, 483] width 99 height 31
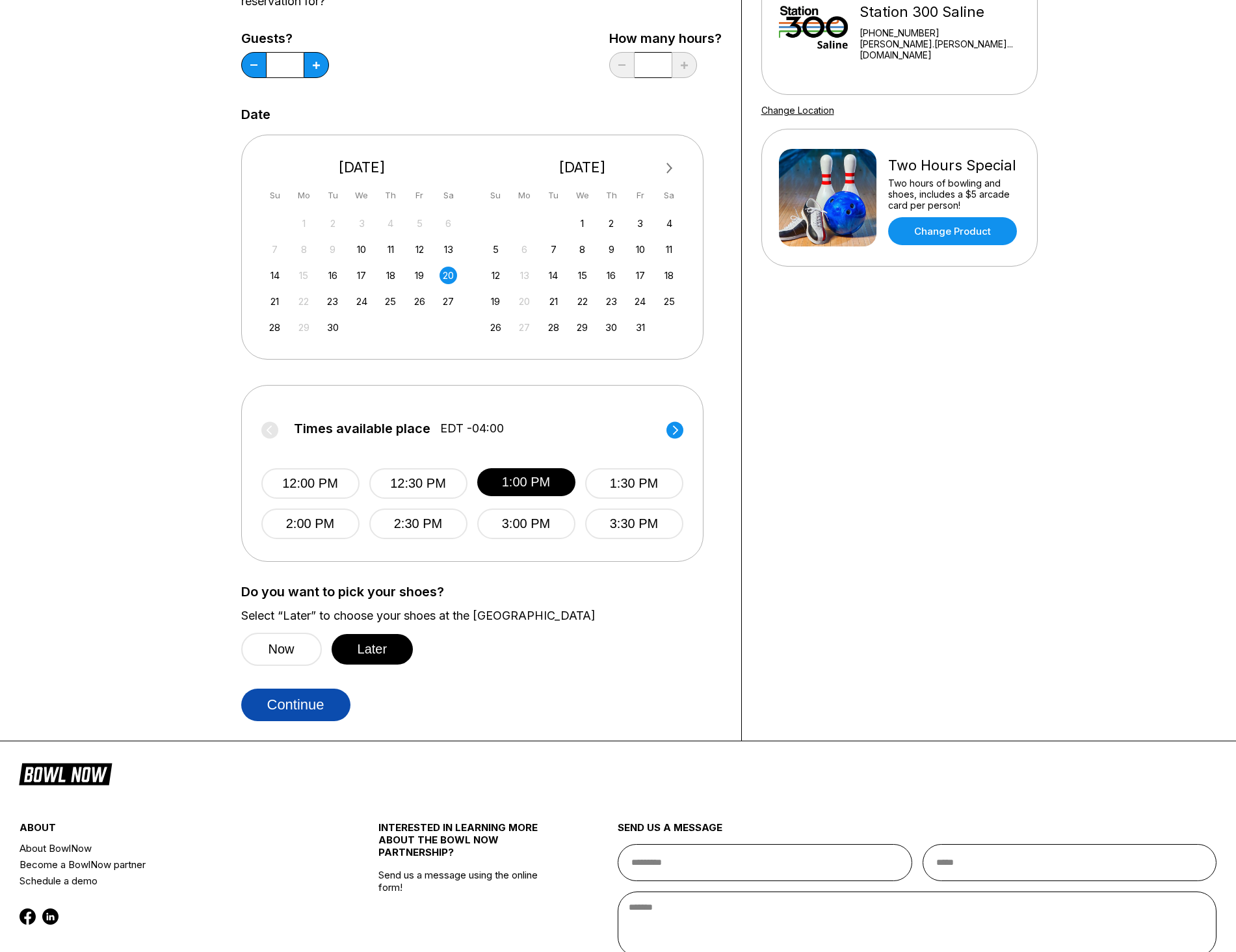
click at [314, 693] on button "Continue" at bounding box center [296, 705] width 109 height 33
